Goal: Transaction & Acquisition: Purchase product/service

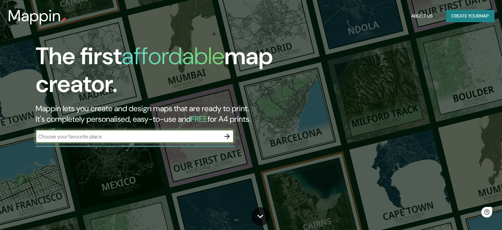
click at [161, 134] on input "text" at bounding box center [128, 136] width 185 height 8
type input "mazatlan"
click at [226, 136] on icon "button" at bounding box center [227, 135] width 5 height 5
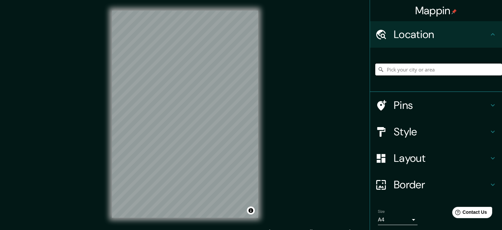
click at [427, 64] on input "Pick your city or area" at bounding box center [439, 69] width 127 height 12
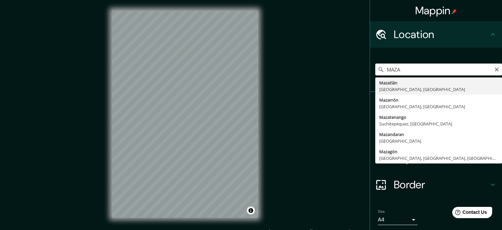
type input "Mazatlán, Sinaloa, Mexico"
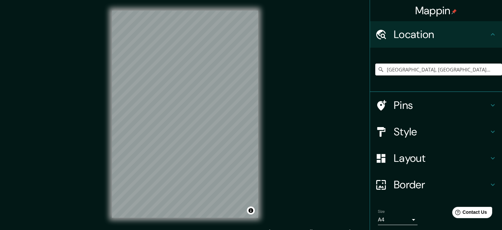
click at [451, 129] on h4 "Style" at bounding box center [441, 131] width 95 height 13
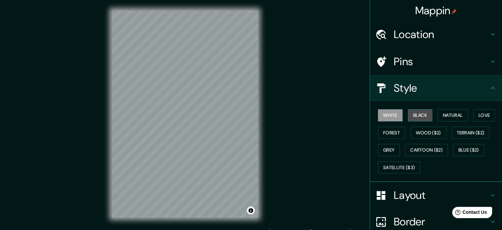
click at [426, 116] on button "Black" at bounding box center [420, 115] width 25 height 12
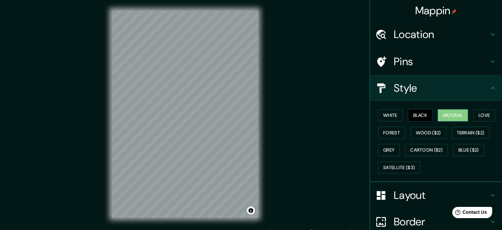
click at [449, 115] on button "Natural" at bounding box center [453, 115] width 30 height 12
click at [477, 115] on button "Love" at bounding box center [485, 115] width 22 height 12
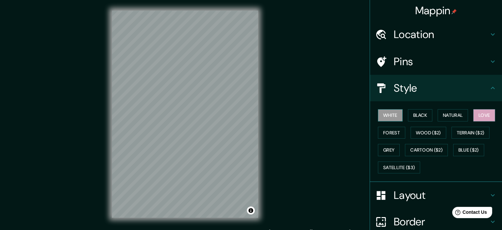
click at [389, 119] on button "White" at bounding box center [390, 115] width 25 height 12
click at [474, 116] on button "Love" at bounding box center [485, 115] width 22 height 12
click at [398, 131] on button "Forest" at bounding box center [391, 132] width 27 height 12
click at [486, 113] on button "Love" at bounding box center [485, 115] width 22 height 12
click at [382, 153] on button "Grey" at bounding box center [389, 150] width 22 height 12
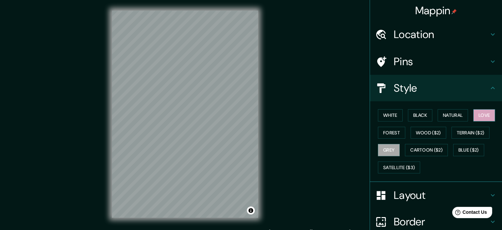
click at [484, 119] on button "Love" at bounding box center [485, 115] width 22 height 12
click at [413, 194] on h4 "Layout" at bounding box center [441, 194] width 95 height 13
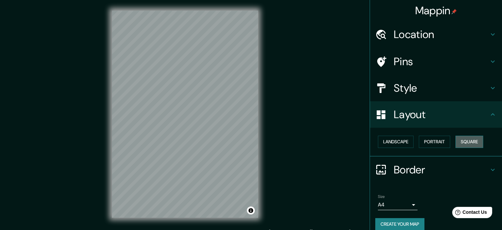
click at [472, 142] on button "Square" at bounding box center [470, 141] width 28 height 12
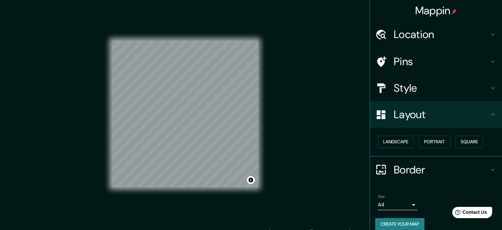
scroll to position [7, 0]
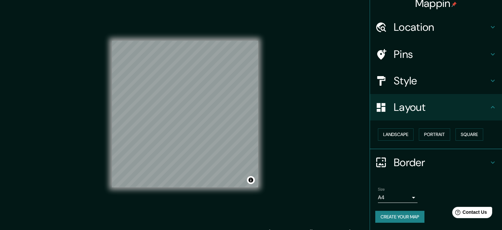
click at [415, 219] on button "Create your map" at bounding box center [400, 216] width 49 height 12
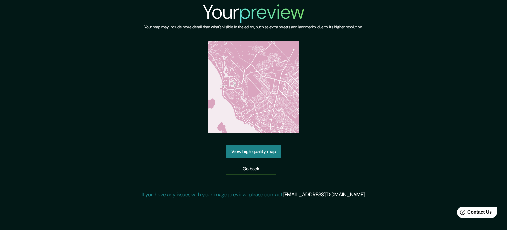
click at [264, 153] on link "View high quality map" at bounding box center [253, 151] width 55 height 12
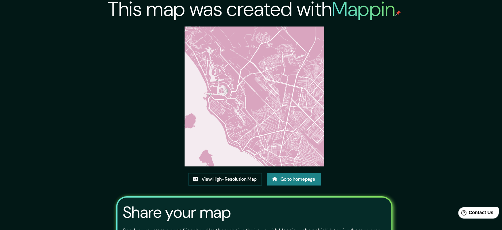
scroll to position [1, 0]
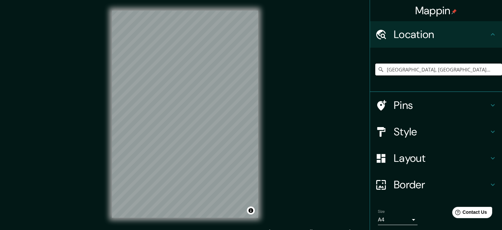
click at [460, 69] on input "Mazatlán, Sinaloa, Mexico" at bounding box center [439, 69] width 127 height 12
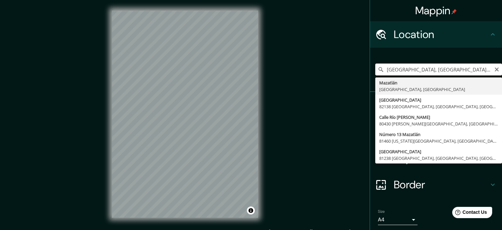
type input "Mazatlán, Sinaloa, Mexico"
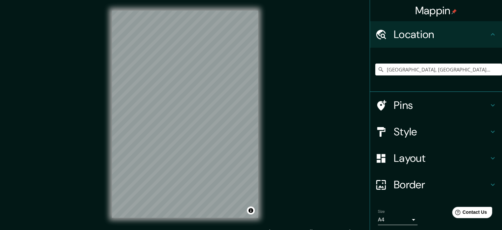
click at [434, 130] on h4 "Style" at bounding box center [441, 131] width 95 height 13
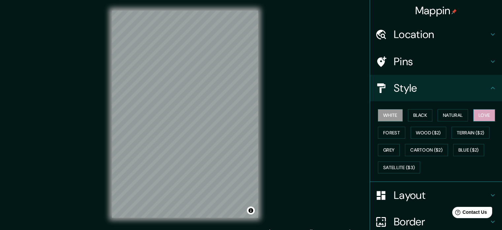
click at [487, 118] on button "Love" at bounding box center [485, 115] width 22 height 12
click at [446, 64] on h4 "Pins" at bounding box center [441, 61] width 95 height 13
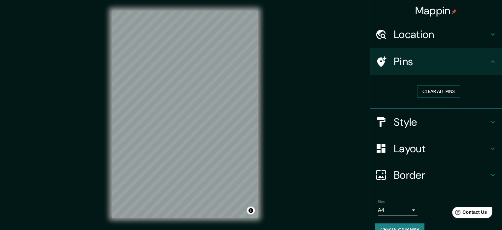
click at [458, 34] on h4 "Location" at bounding box center [441, 34] width 95 height 13
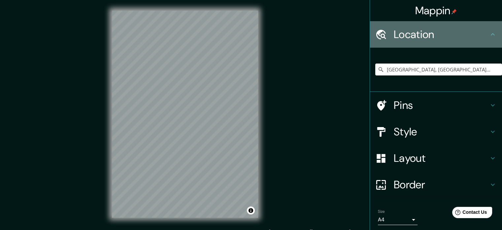
click at [458, 34] on h4 "Location" at bounding box center [441, 34] width 95 height 13
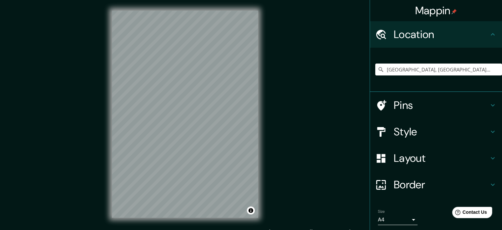
click at [414, 129] on h4 "Style" at bounding box center [441, 131] width 95 height 13
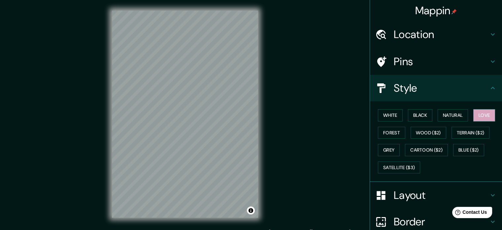
click at [482, 91] on h4 "Style" at bounding box center [441, 87] width 95 height 13
click at [425, 192] on h4 "Layout" at bounding box center [441, 194] width 95 height 13
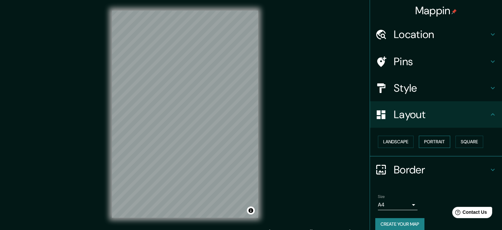
click at [441, 142] on button "Portrait" at bounding box center [434, 141] width 31 height 12
click at [458, 141] on button "Square" at bounding box center [470, 141] width 28 height 12
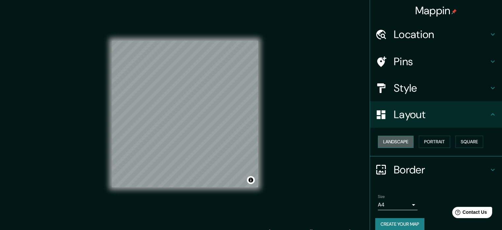
click at [398, 143] on button "Landscape" at bounding box center [396, 141] width 36 height 12
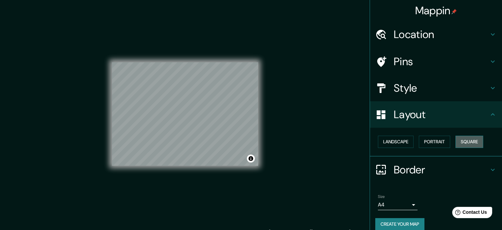
click at [461, 143] on button "Square" at bounding box center [470, 141] width 28 height 12
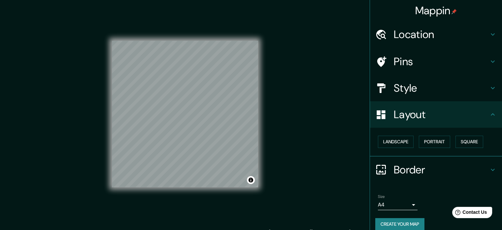
click at [405, 221] on button "Create your map" at bounding box center [400, 224] width 49 height 12
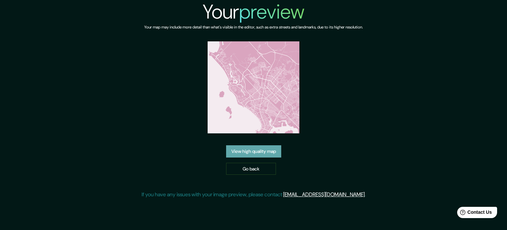
click at [266, 149] on link "View high quality map" at bounding box center [253, 151] width 55 height 12
